Goal: Navigation & Orientation: Find specific page/section

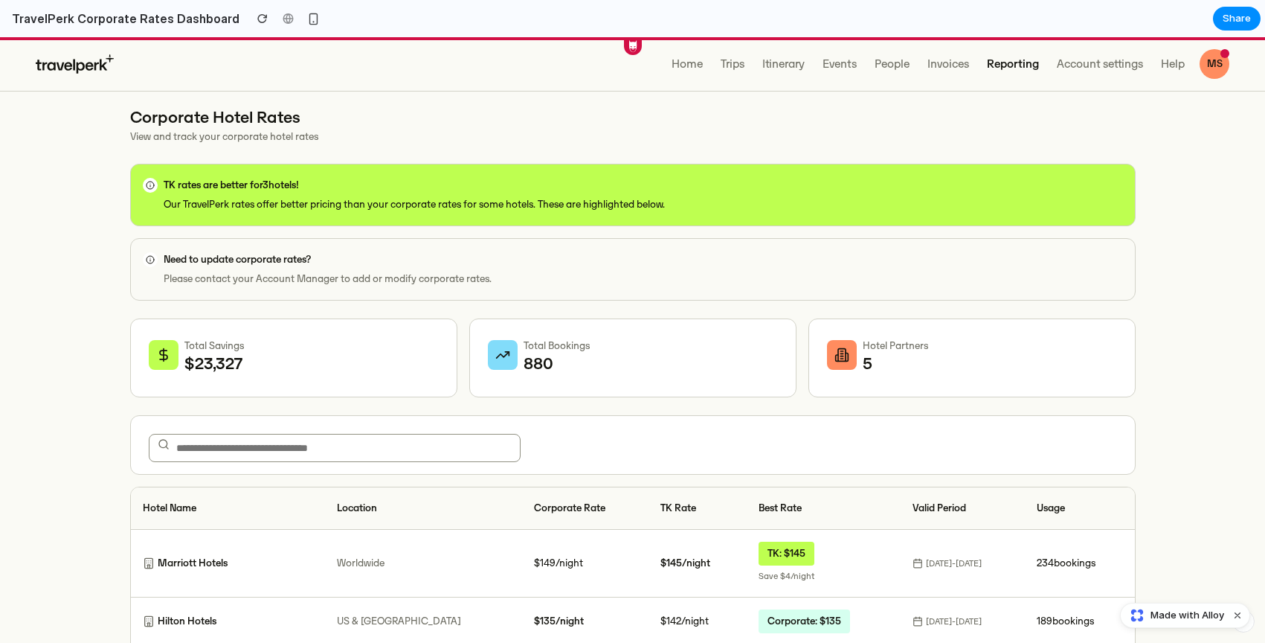
click at [46, 20] on h2 "TravelPerk Corporate Rates Dashboard" at bounding box center [123, 19] width 234 height 18
click at [681, 65] on div "Home" at bounding box center [687, 64] width 31 height 18
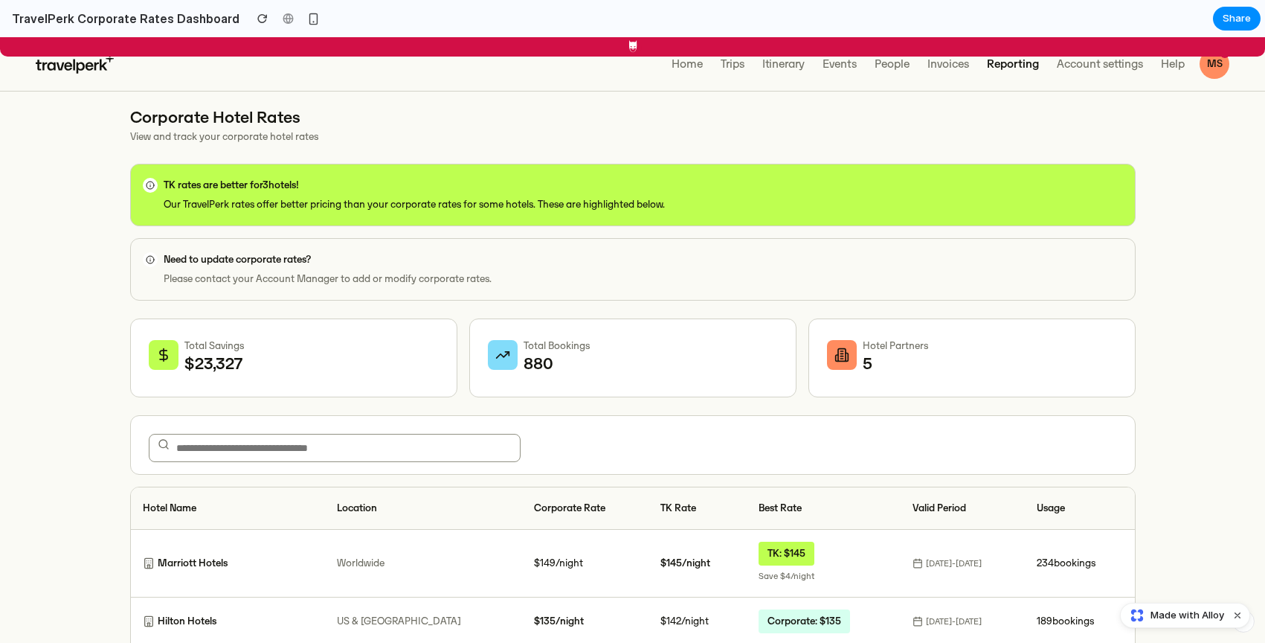
click at [635, 44] on use at bounding box center [632, 46] width 7 height 13
